Goal: Task Accomplishment & Management: Manage account settings

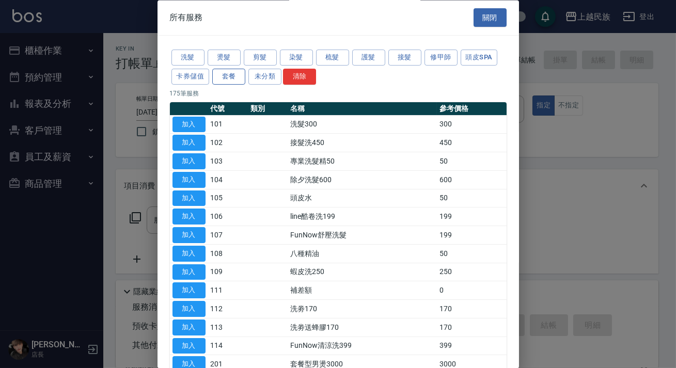
click at [223, 69] on button "套餐" at bounding box center [228, 77] width 33 height 16
click at [224, 59] on button "燙髮" at bounding box center [224, 58] width 33 height 16
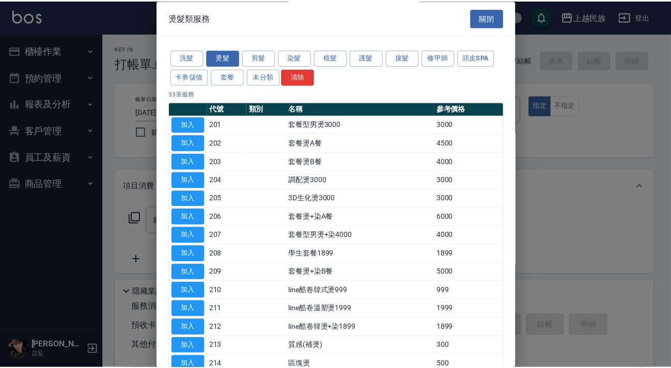
scroll to position [411, 0]
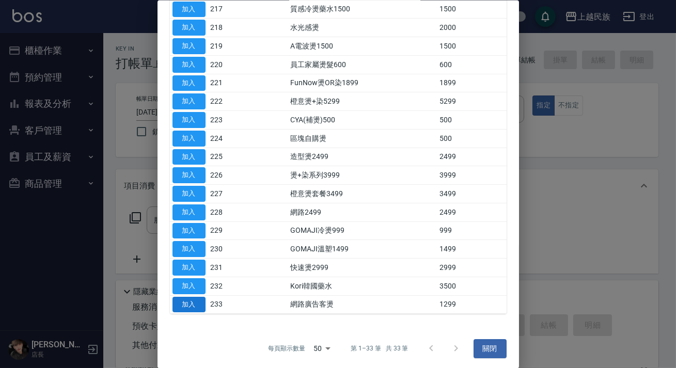
click at [204, 302] on button "加入" at bounding box center [189, 304] width 33 height 16
type input "網路廣告客燙(233)"
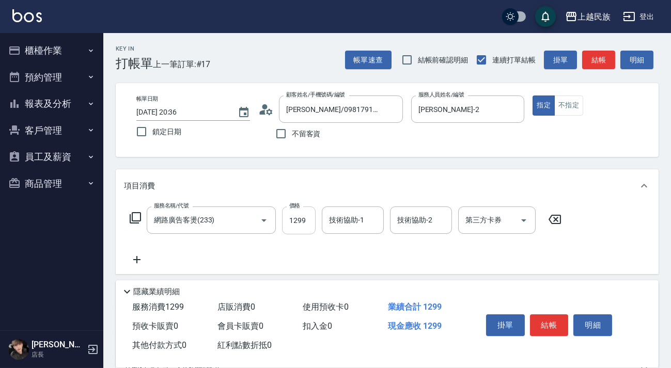
drag, startPoint x: 284, startPoint y: 221, endPoint x: 288, endPoint y: 215, distance: 6.3
click at [284, 220] on input "1299" at bounding box center [299, 221] width 34 height 28
type input "1200"
type input "[PERSON_NAME]-2"
type input "[PERSON_NAME]-31"
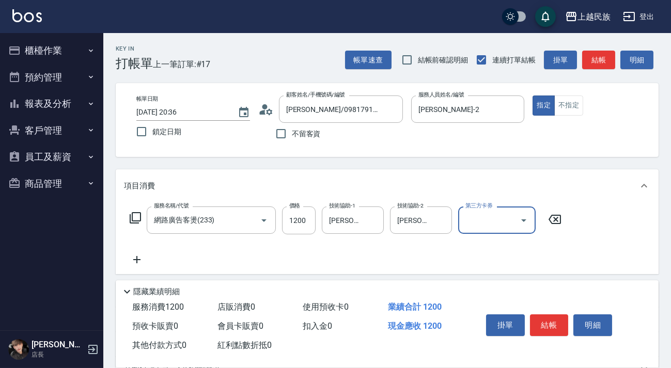
scroll to position [205, 0]
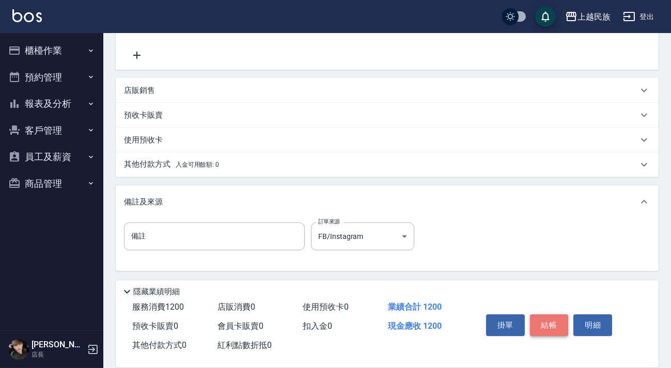
click at [549, 325] on button "結帳" at bounding box center [549, 326] width 39 height 22
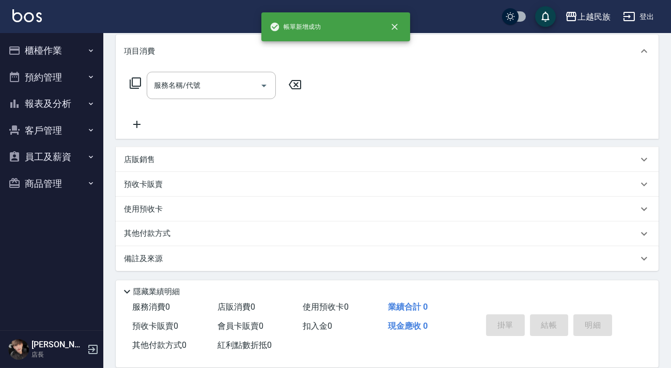
scroll to position [0, 0]
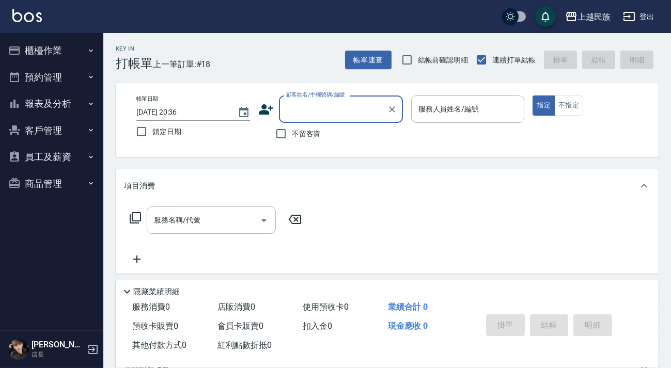
click at [58, 55] on button "櫃檯作業" at bounding box center [51, 50] width 95 height 27
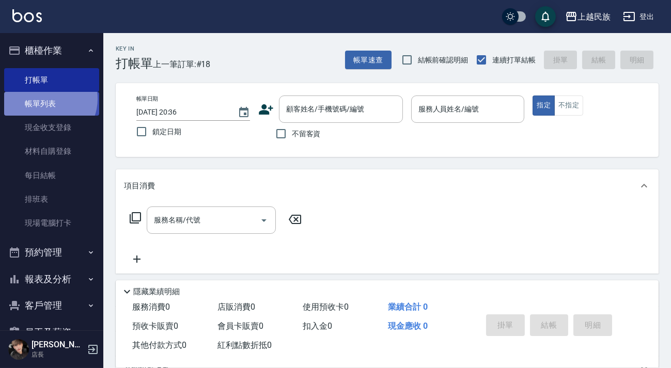
click at [44, 99] on link "帳單列表" at bounding box center [51, 104] width 95 height 24
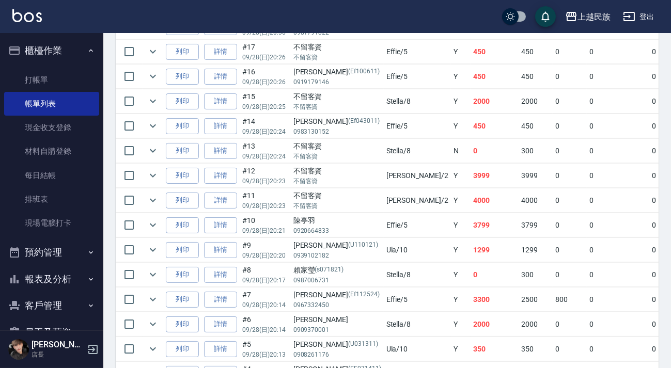
scroll to position [376, 0]
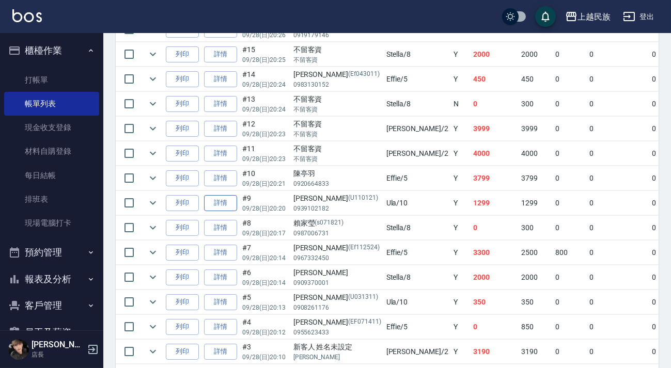
click at [215, 203] on link "詳情" at bounding box center [220, 203] width 33 height 16
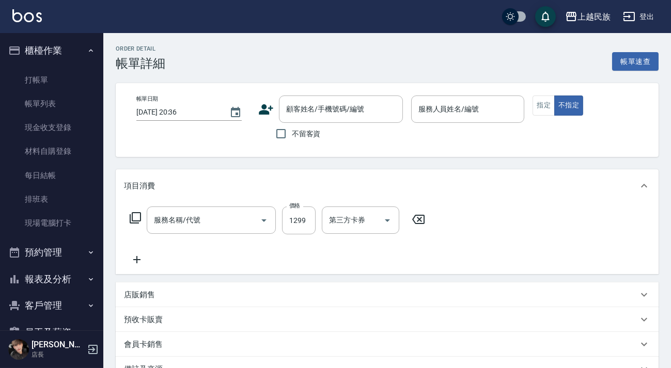
type input "[DATE] 20:20"
type input "Ula-10"
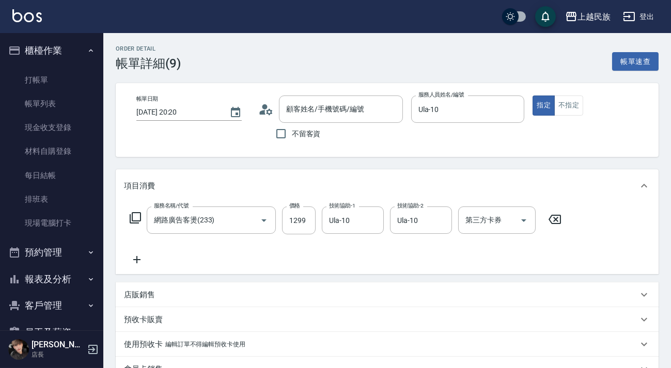
type input "網路廣告客燙(233)"
type input "[PERSON_NAME]/0939102182/U110121"
click at [289, 217] on input "1299" at bounding box center [299, 221] width 34 height 28
type input "1299"
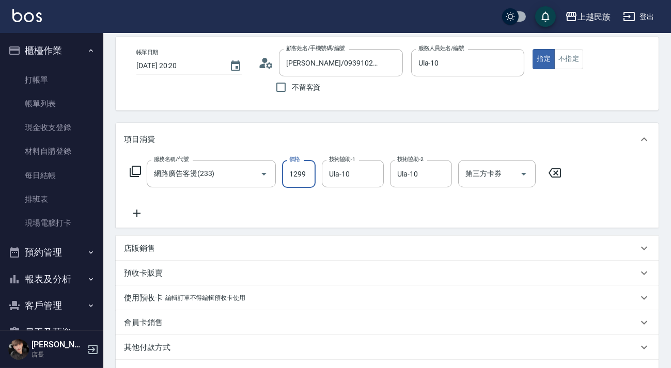
scroll to position [173, 0]
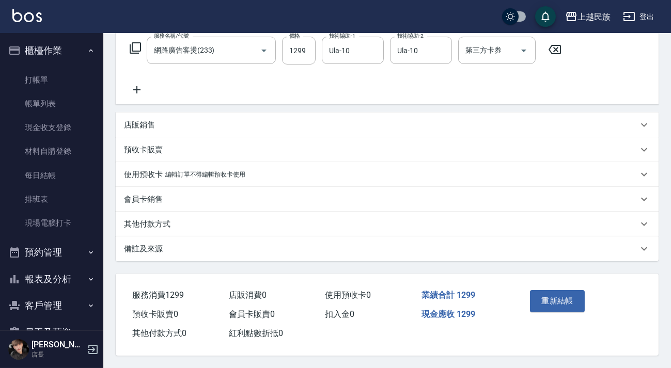
click at [237, 222] on div "其他付款方式" at bounding box center [381, 224] width 514 height 11
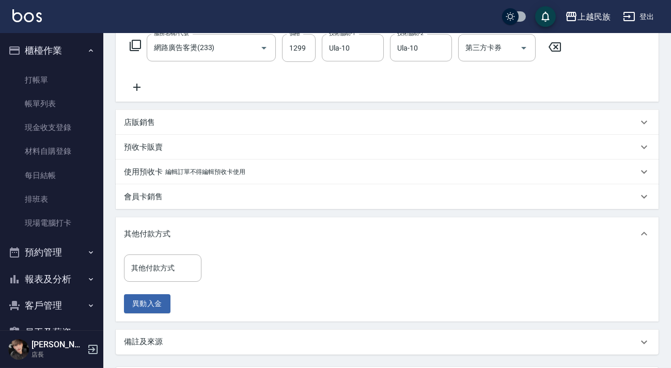
scroll to position [269, 0]
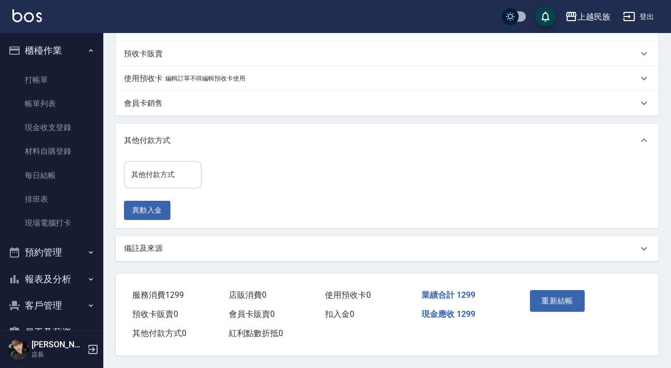
click at [172, 180] on input "其他付款方式" at bounding box center [163, 175] width 68 height 18
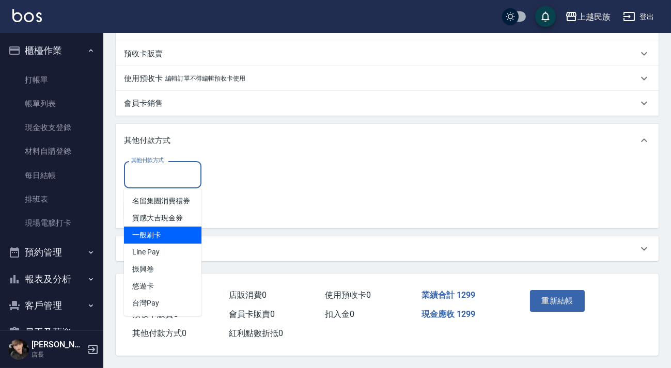
click at [356, 190] on div "其他付款方式 其他付款方式 異動入金" at bounding box center [387, 190] width 526 height 59
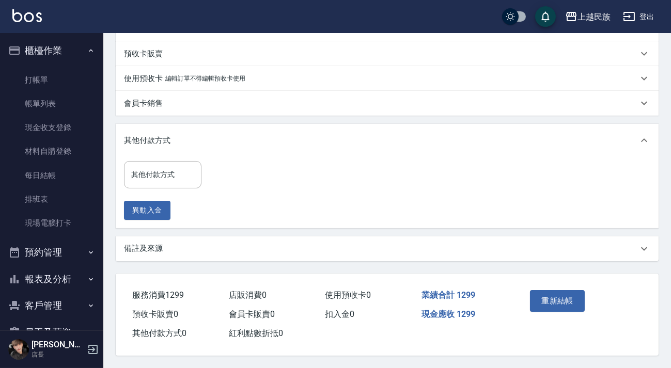
click at [204, 251] on div "備註及來源" at bounding box center [381, 248] width 514 height 11
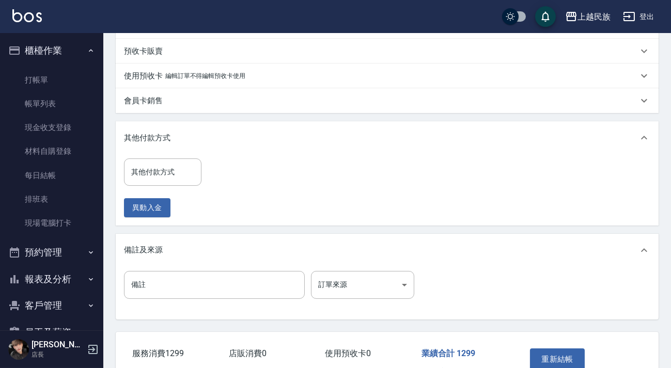
scroll to position [330, 0]
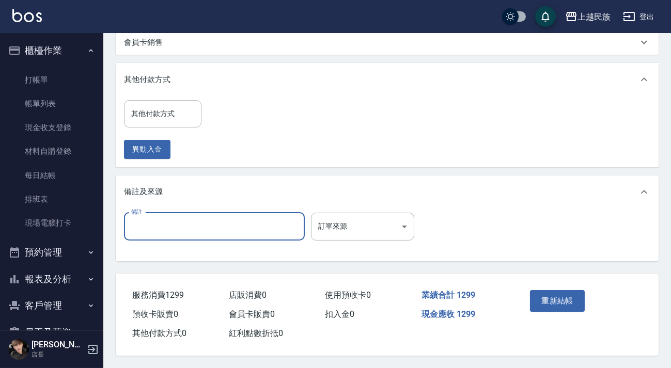
click at [263, 218] on input "備註" at bounding box center [214, 227] width 181 height 28
click at [419, 233] on div "備註 備註 訂單來源 ​ 訂單來源" at bounding box center [272, 227] width 296 height 28
click at [395, 230] on body "上越民族 登出 櫃檯作業 打帳單 帳單列表 現金收支登錄 材料自購登錄 每日結帳 排班表 現場電腦打卡 預約管理 預約管理 單日預約紀錄 單週預約紀錄 報表及…" at bounding box center [335, 20] width 671 height 695
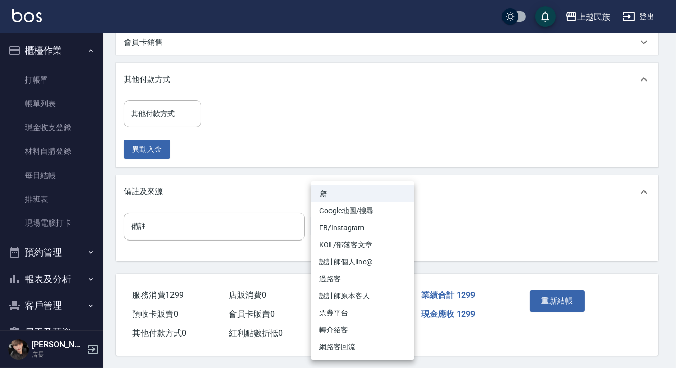
click at [388, 229] on li "FB/Instagram" at bounding box center [362, 228] width 103 height 17
type input "FB/Instagram"
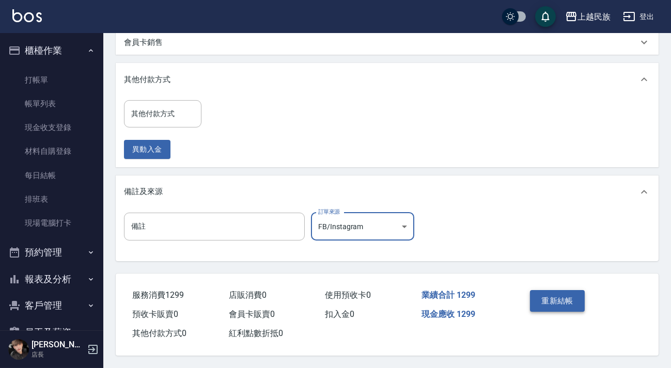
click at [573, 305] on button "重新結帳" at bounding box center [557, 301] width 55 height 22
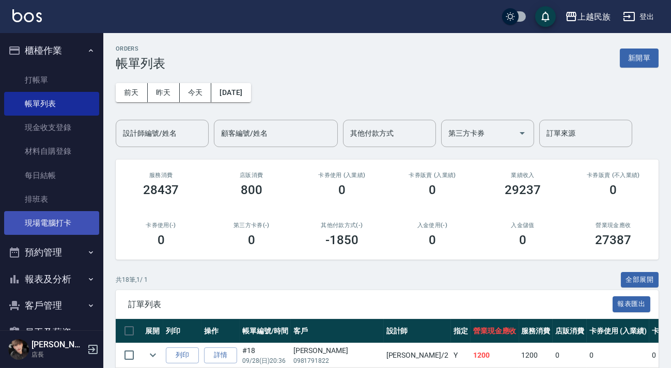
click at [61, 227] on link "現場電腦打卡" at bounding box center [51, 223] width 95 height 24
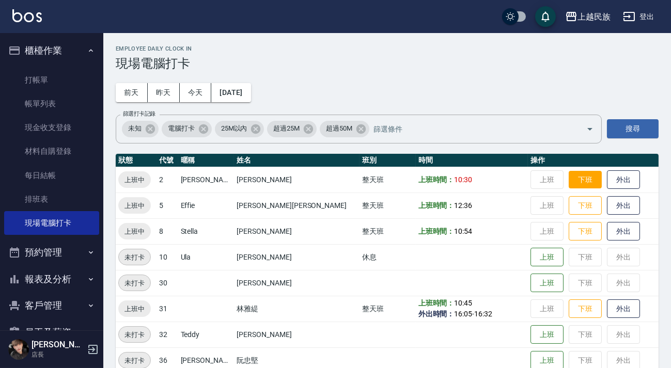
click at [569, 174] on button "下班" at bounding box center [585, 180] width 33 height 18
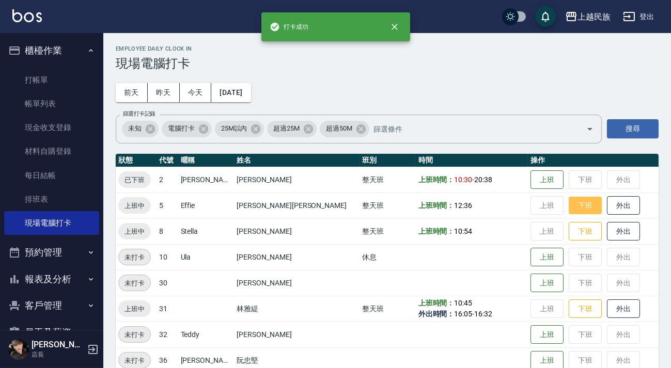
click at [569, 202] on button "下班" at bounding box center [585, 206] width 33 height 18
click at [569, 231] on button "下班" at bounding box center [585, 232] width 33 height 18
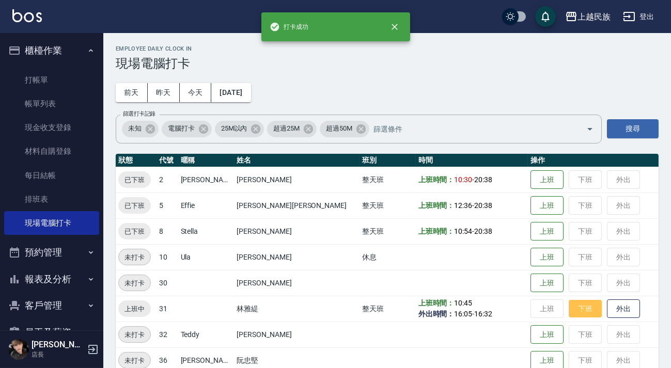
click at [569, 314] on button "下班" at bounding box center [585, 309] width 33 height 18
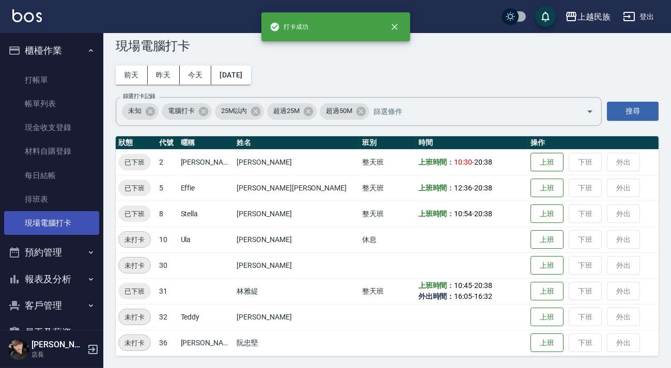
scroll to position [54, 0]
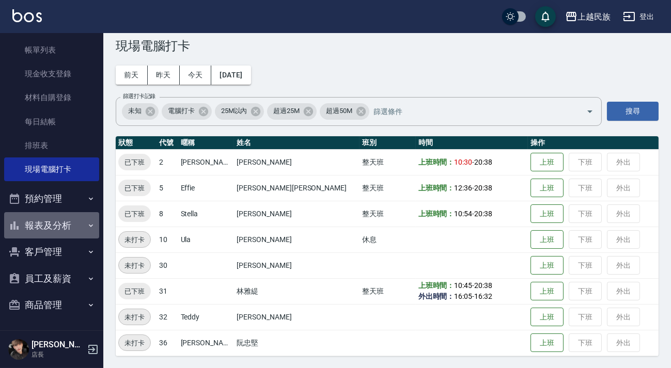
click at [64, 225] on button "報表及分析" at bounding box center [51, 225] width 95 height 27
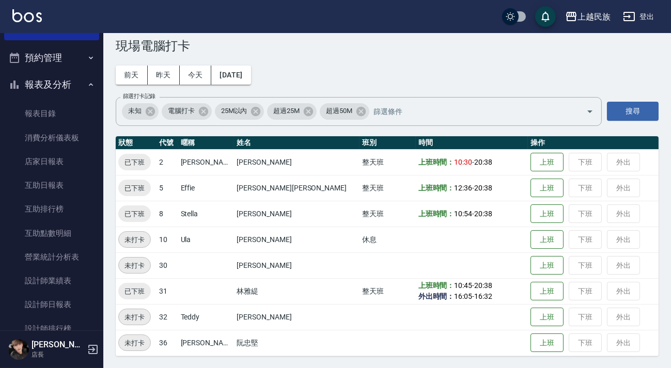
scroll to position [336, 0]
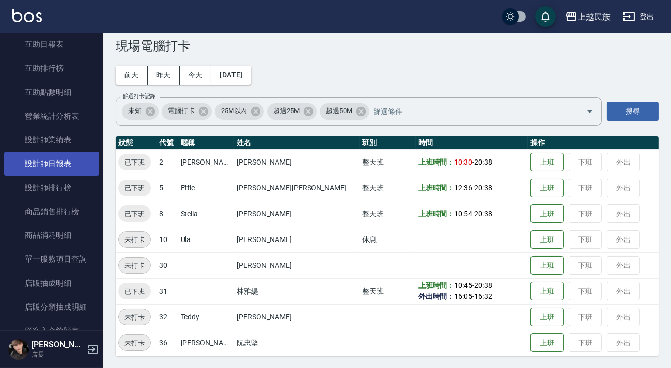
click at [56, 171] on link "設計師日報表" at bounding box center [51, 164] width 95 height 24
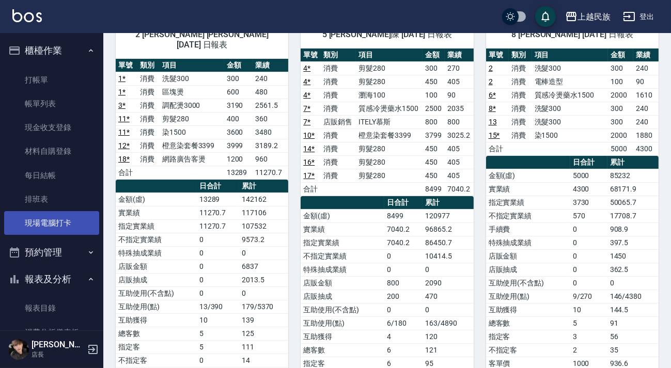
click at [66, 227] on link "現場電腦打卡" at bounding box center [51, 223] width 95 height 24
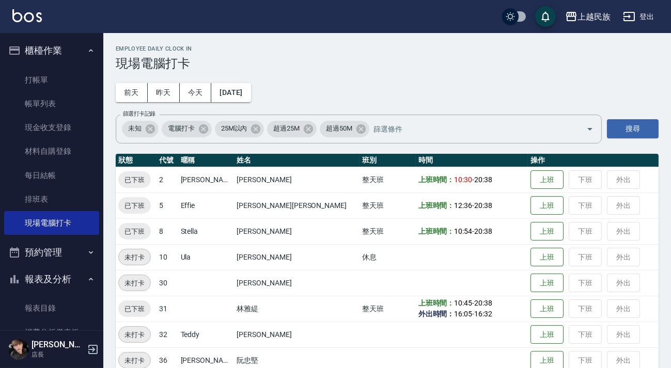
scroll to position [140, 0]
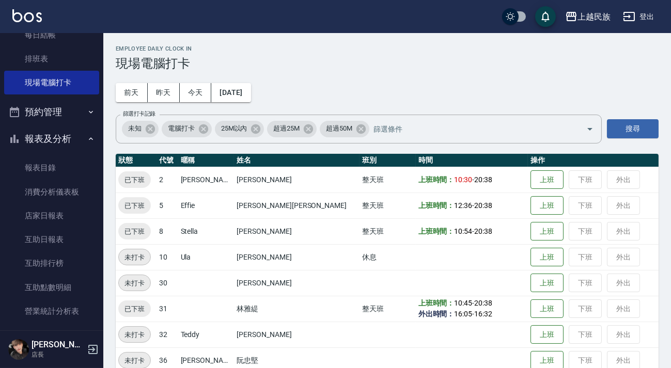
click at [60, 140] on button "報表及分析" at bounding box center [51, 139] width 95 height 27
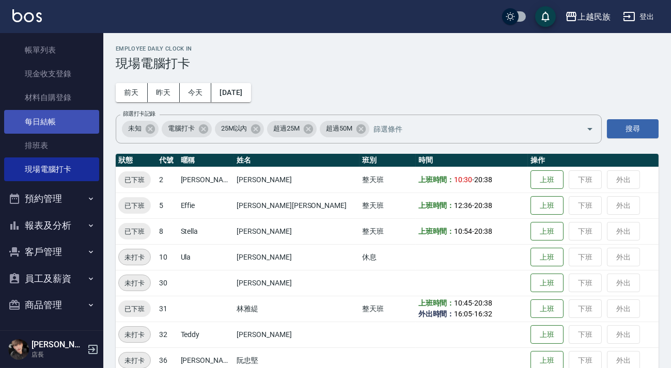
scroll to position [0, 0]
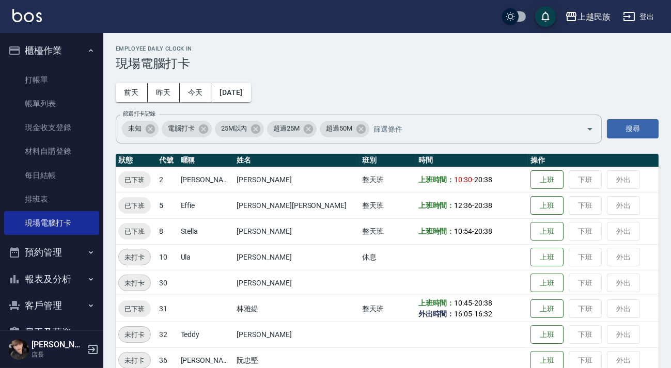
click at [57, 284] on button "報表及分析" at bounding box center [51, 279] width 95 height 27
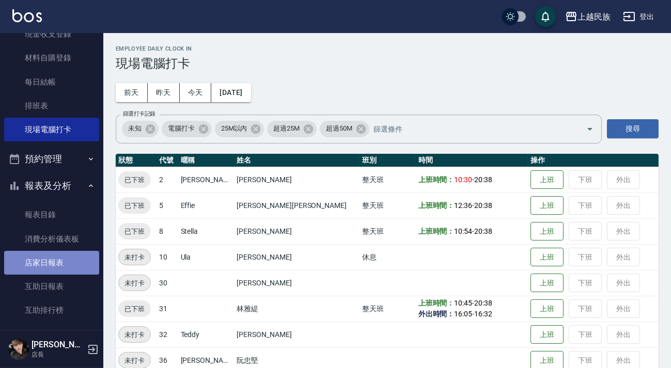
click at [72, 267] on link "店家日報表" at bounding box center [51, 263] width 95 height 24
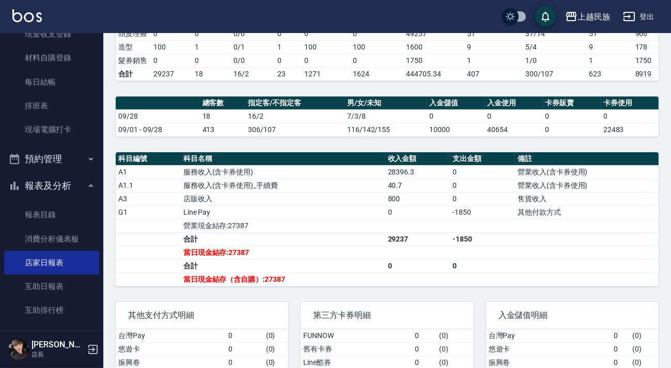
scroll to position [320, 0]
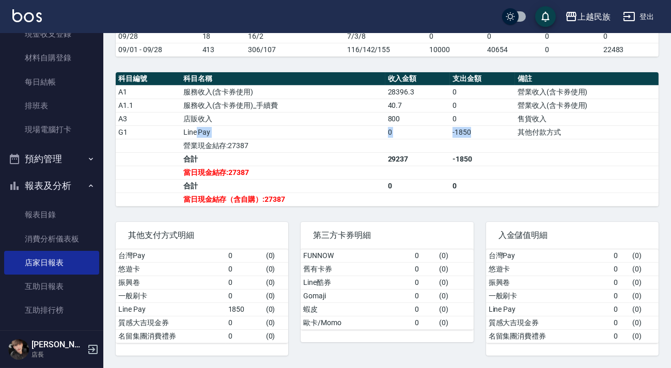
drag, startPoint x: 195, startPoint y: 132, endPoint x: 481, endPoint y: 134, distance: 286.7
click at [481, 134] on tr "G1 Line Pay 0 -1850 其他付款方式" at bounding box center [387, 132] width 543 height 13
click at [481, 134] on td "-1850" at bounding box center [482, 132] width 65 height 13
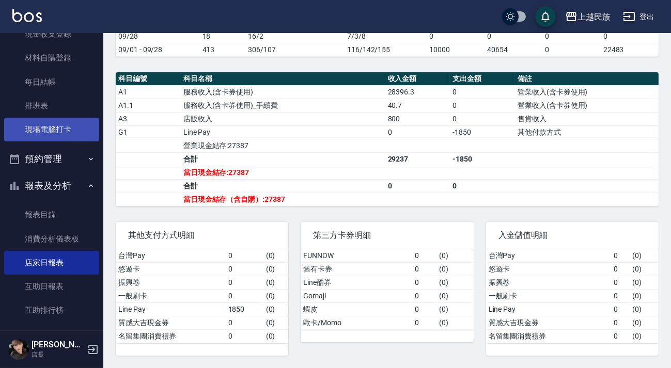
click at [60, 129] on link "現場電腦打卡" at bounding box center [51, 130] width 95 height 24
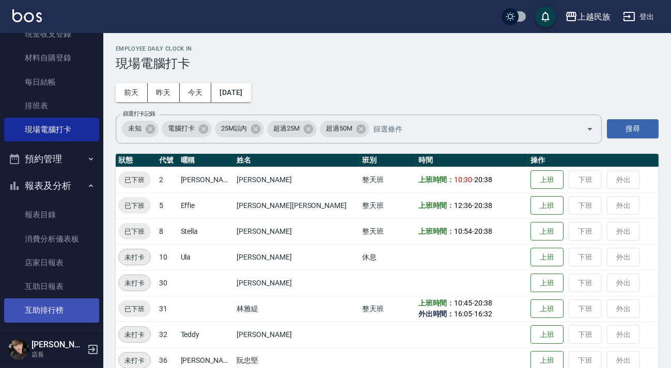
scroll to position [329, 0]
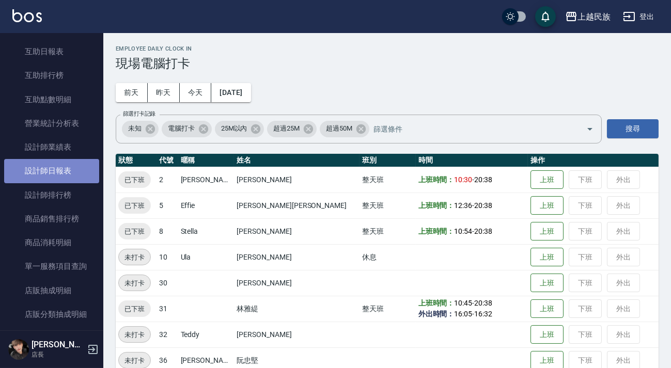
click at [68, 170] on link "設計師日報表" at bounding box center [51, 171] width 95 height 24
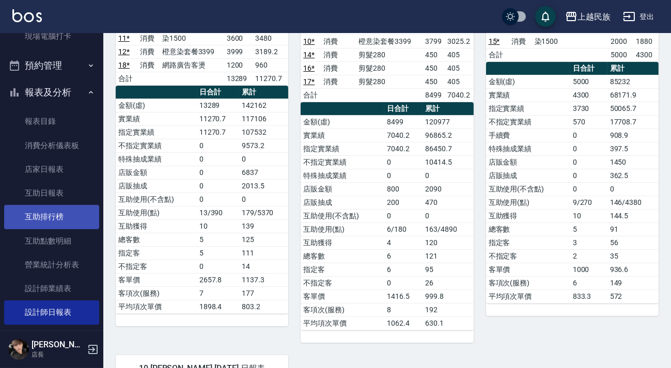
scroll to position [281, 0]
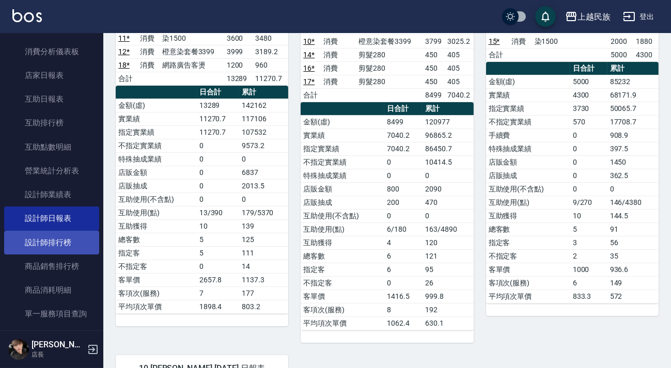
click at [63, 244] on link "設計師排行榜" at bounding box center [51, 243] width 95 height 24
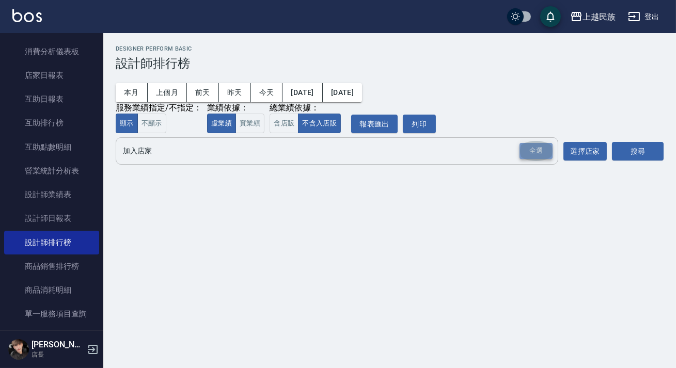
click at [542, 155] on div "全選" at bounding box center [536, 151] width 33 height 16
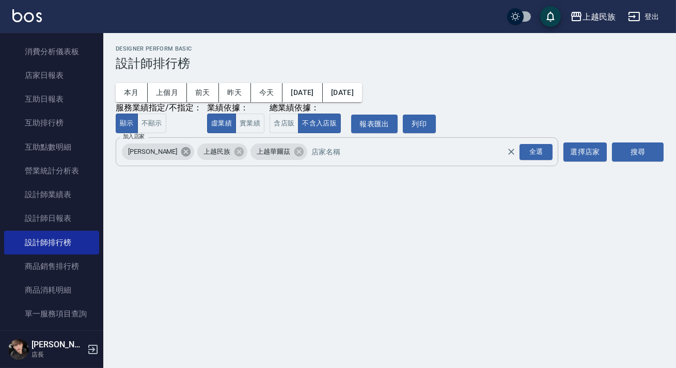
click at [181, 153] on icon at bounding box center [185, 151] width 9 height 9
click at [225, 153] on icon at bounding box center [222, 151] width 9 height 9
click at [284, 126] on button "含店販" at bounding box center [284, 124] width 29 height 20
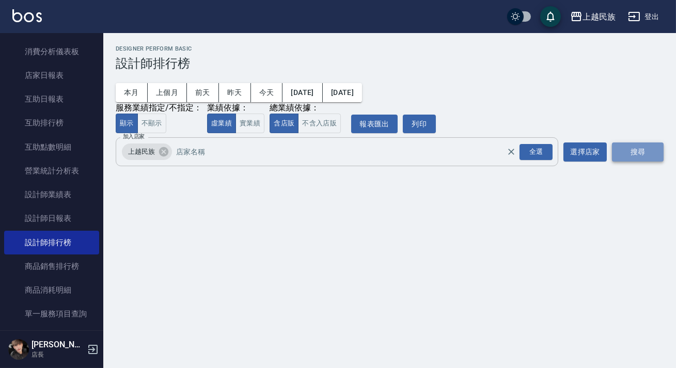
click at [633, 147] on button "搜尋" at bounding box center [638, 152] width 52 height 19
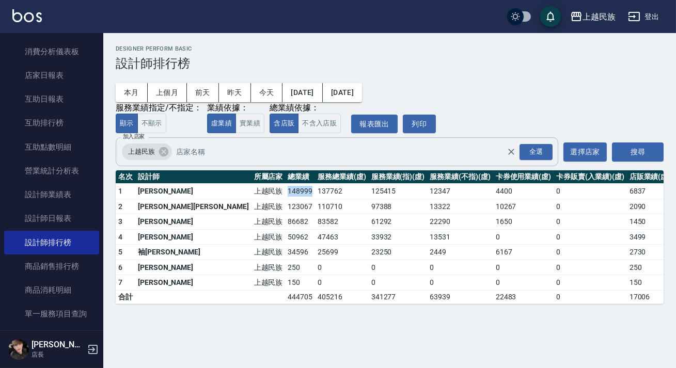
drag, startPoint x: 216, startPoint y: 193, endPoint x: 239, endPoint y: 191, distance: 22.3
click at [285, 191] on td "148999" at bounding box center [300, 191] width 30 height 15
copy td "148999"
drag, startPoint x: 222, startPoint y: 204, endPoint x: 244, endPoint y: 203, distance: 22.7
click at [244, 203] on tr "2 [PERSON_NAME][PERSON_NAME]民族 123067 110710 97388 13322 10267 0 2090 163 / 0" at bounding box center [430, 206] width 628 height 15
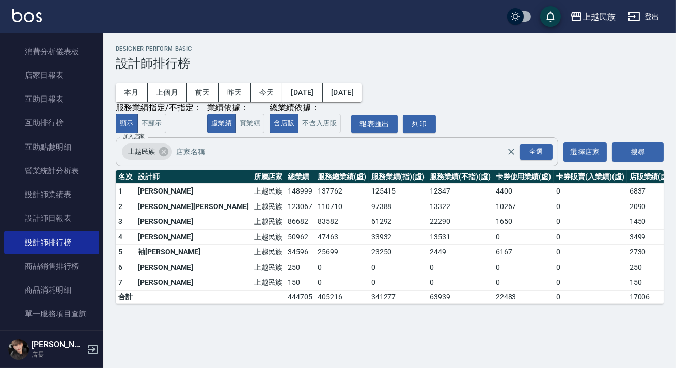
click at [315, 218] on td "83582" at bounding box center [342, 221] width 54 height 15
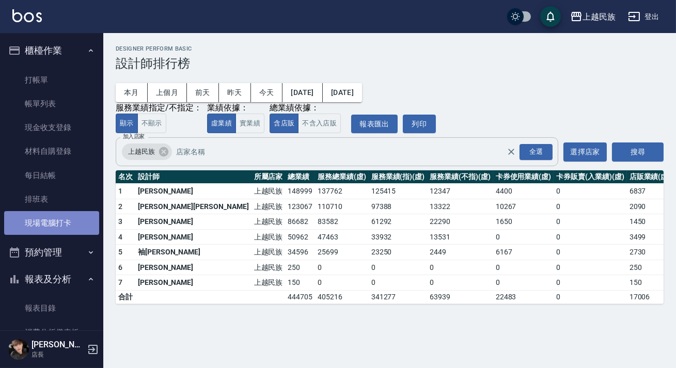
click at [61, 227] on link "現場電腦打卡" at bounding box center [51, 223] width 95 height 24
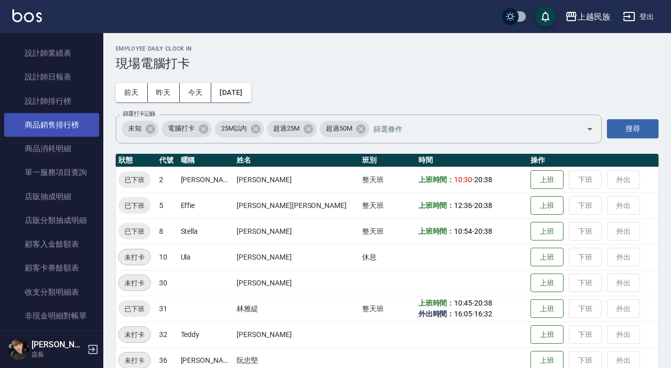
scroll to position [376, 0]
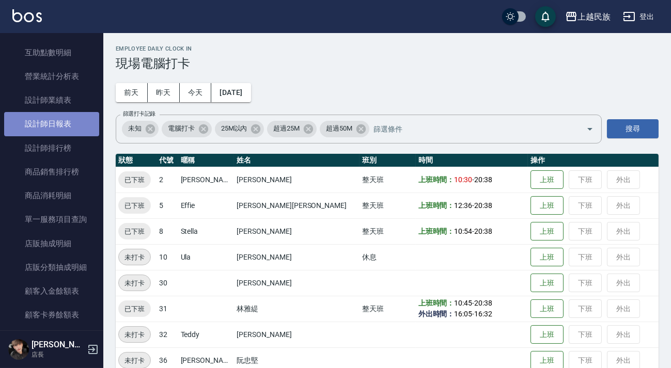
click at [66, 122] on link "設計師日報表" at bounding box center [51, 124] width 95 height 24
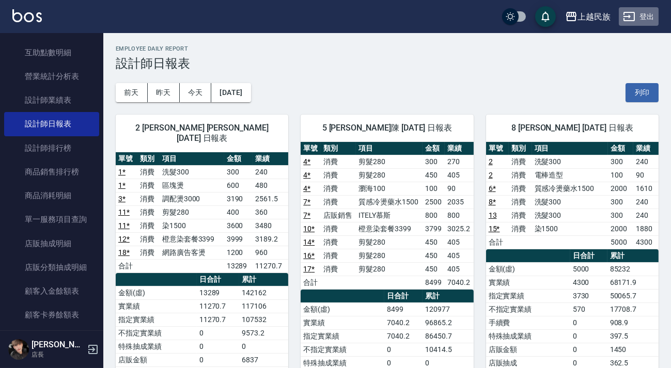
click at [638, 10] on button "登出" at bounding box center [639, 16] width 40 height 19
